Goal: Find specific page/section: Find specific page/section

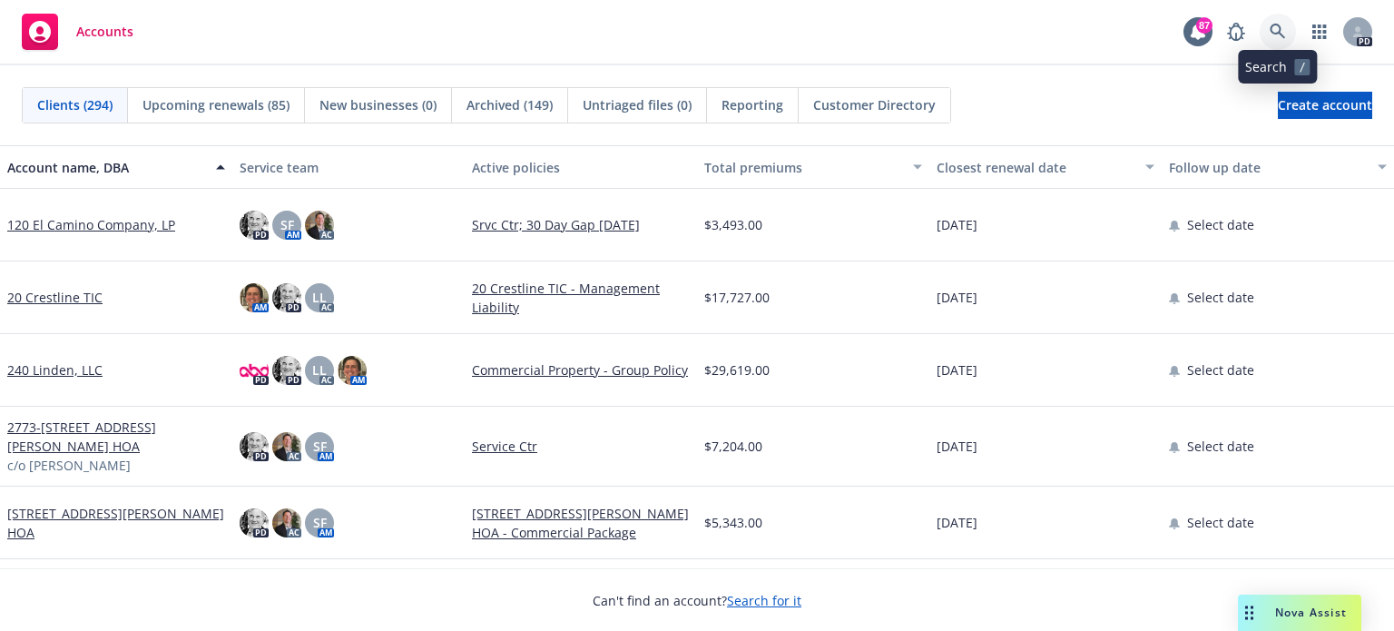
click at [1274, 25] on icon at bounding box center [1277, 31] width 15 height 15
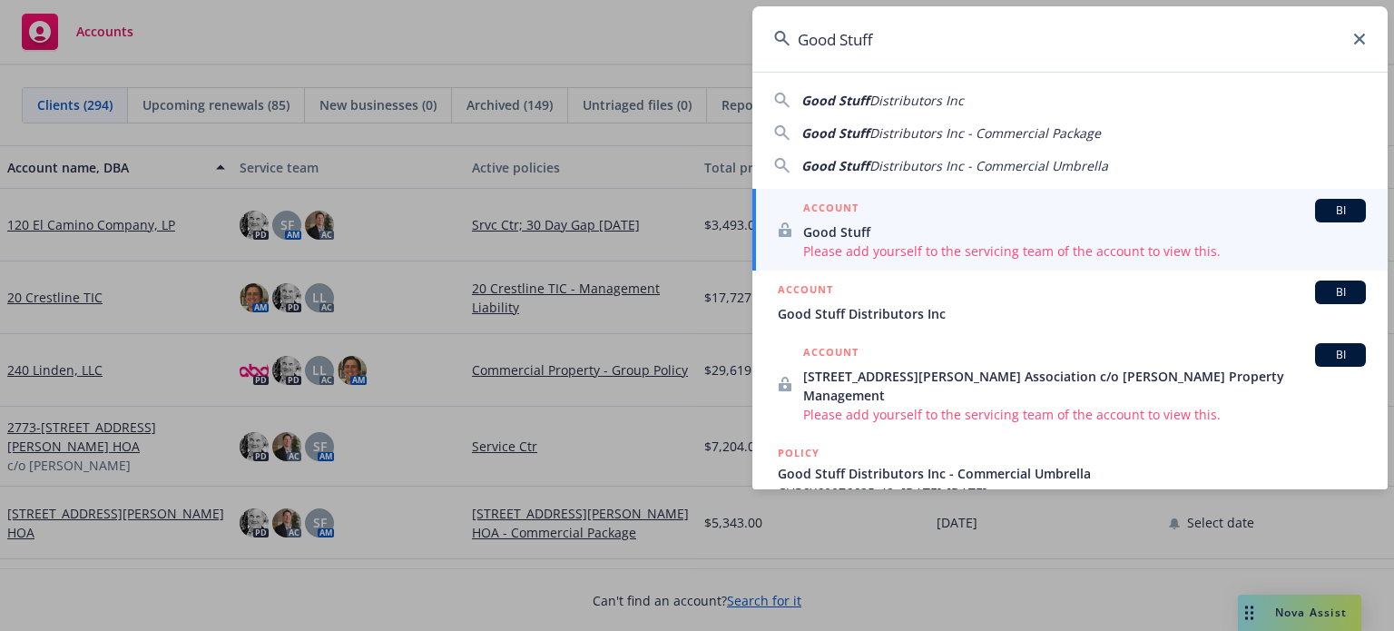
click at [913, 127] on span "Distributors Inc - Commercial Package" at bounding box center [984, 132] width 231 height 17
type input "Good Stuff Distributors Inc - Commercial Package"
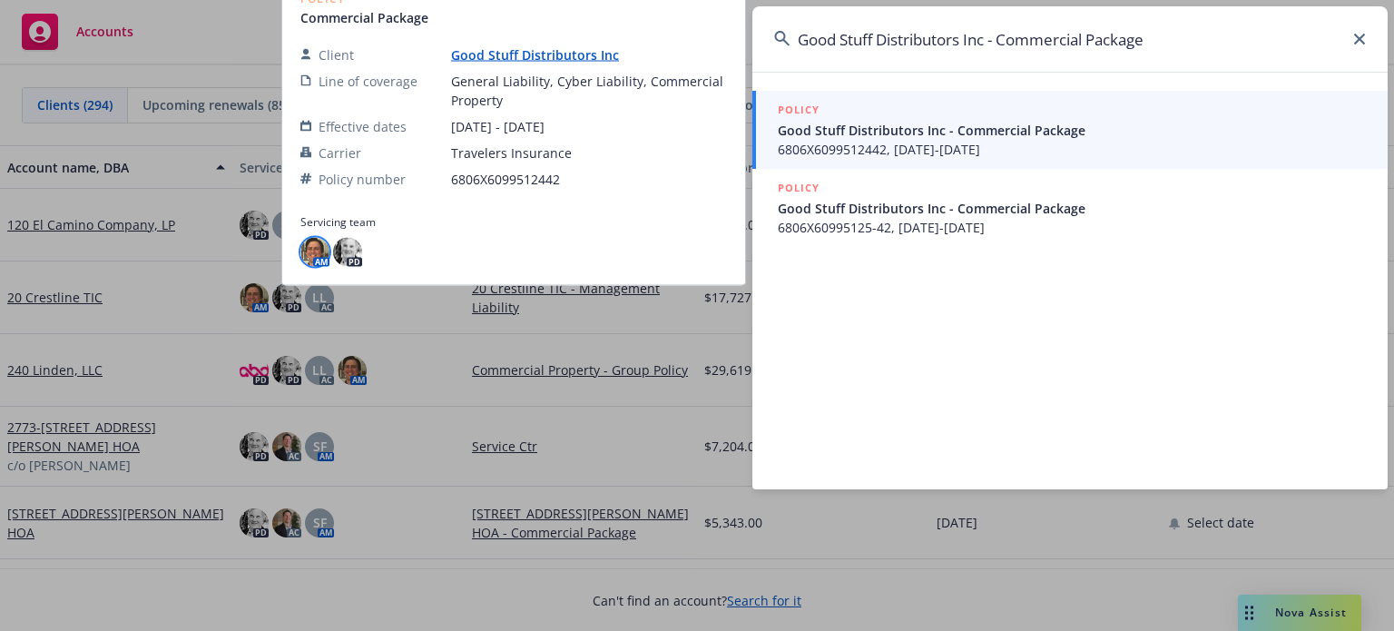
click at [316, 257] on img at bounding box center [314, 251] width 29 height 29
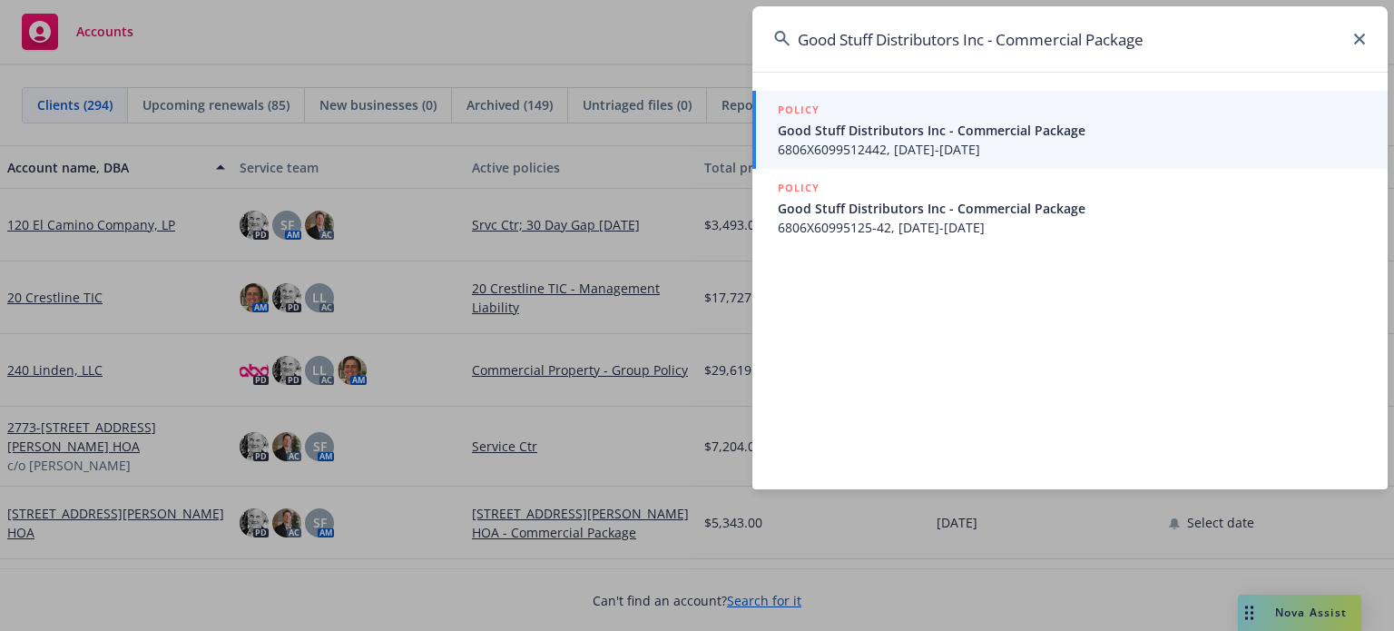
click at [1359, 35] on icon at bounding box center [1359, 39] width 11 height 11
